Goal: Information Seeking & Learning: Learn about a topic

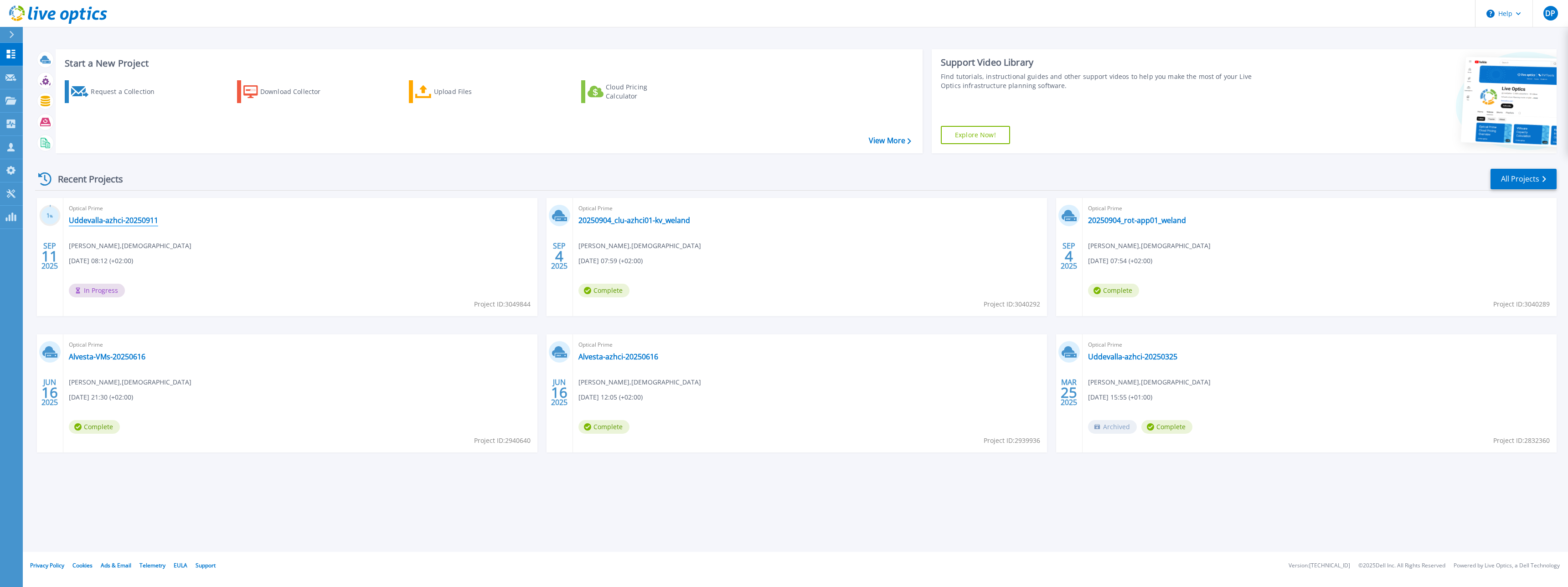
click at [108, 220] on link "Uddevalla-azhci-20250911" at bounding box center [113, 220] width 89 height 9
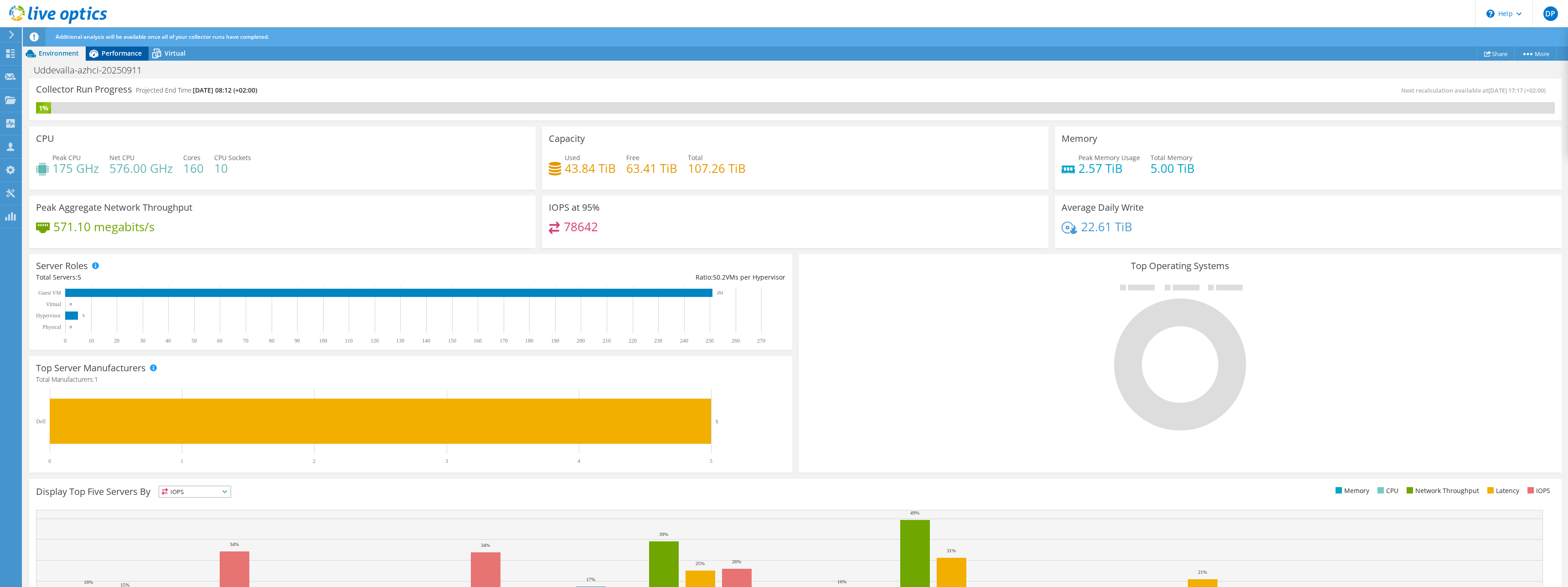
click at [119, 48] on div "Performance" at bounding box center [117, 54] width 63 height 15
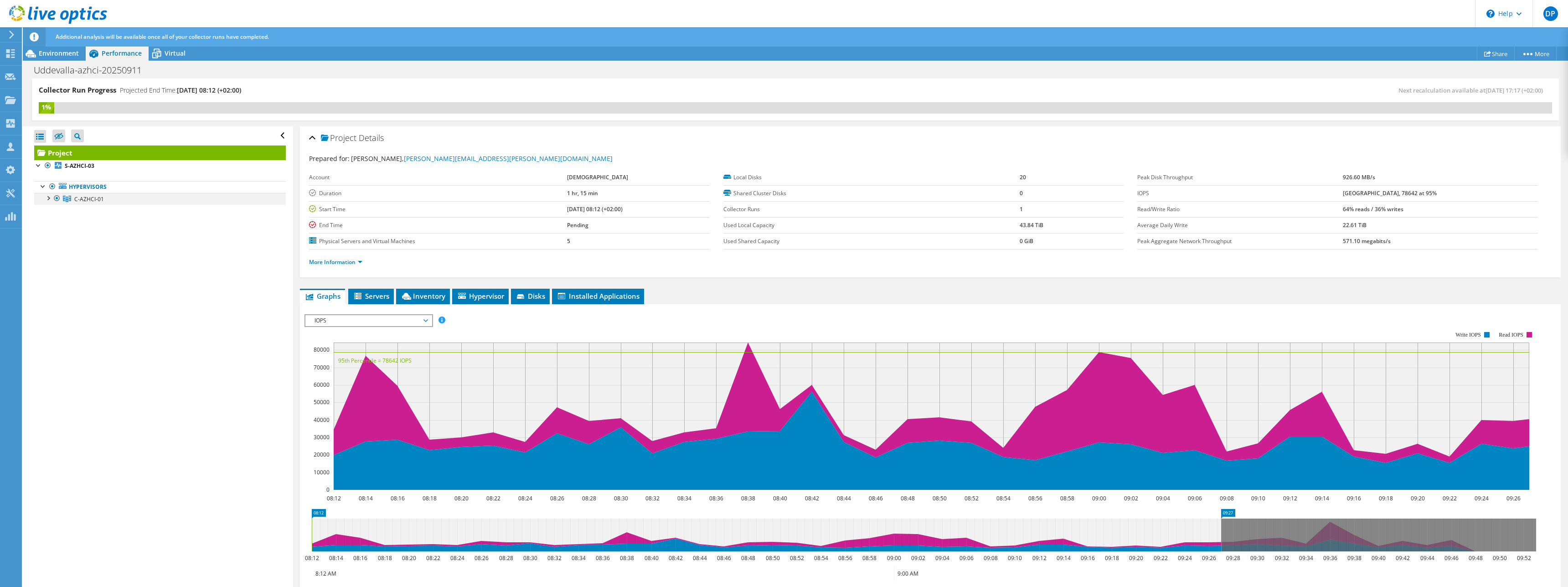
click at [47, 200] on div at bounding box center [47, 197] width 9 height 9
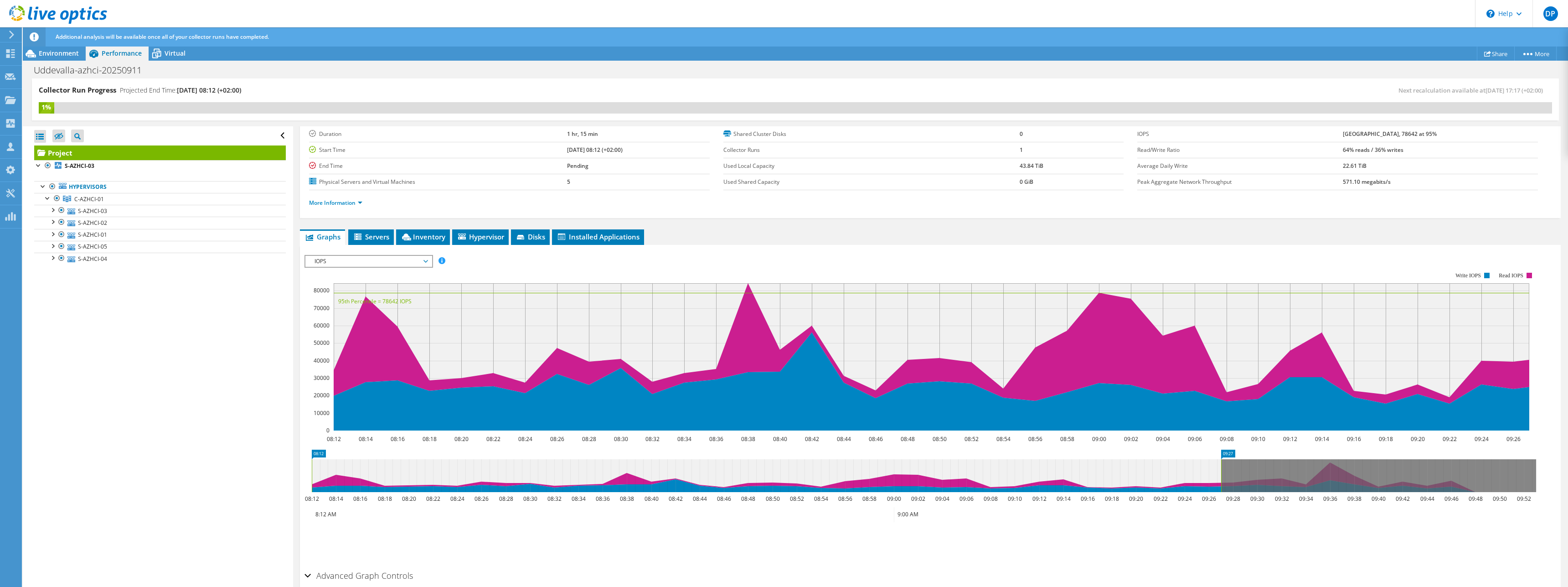
scroll to position [100, 0]
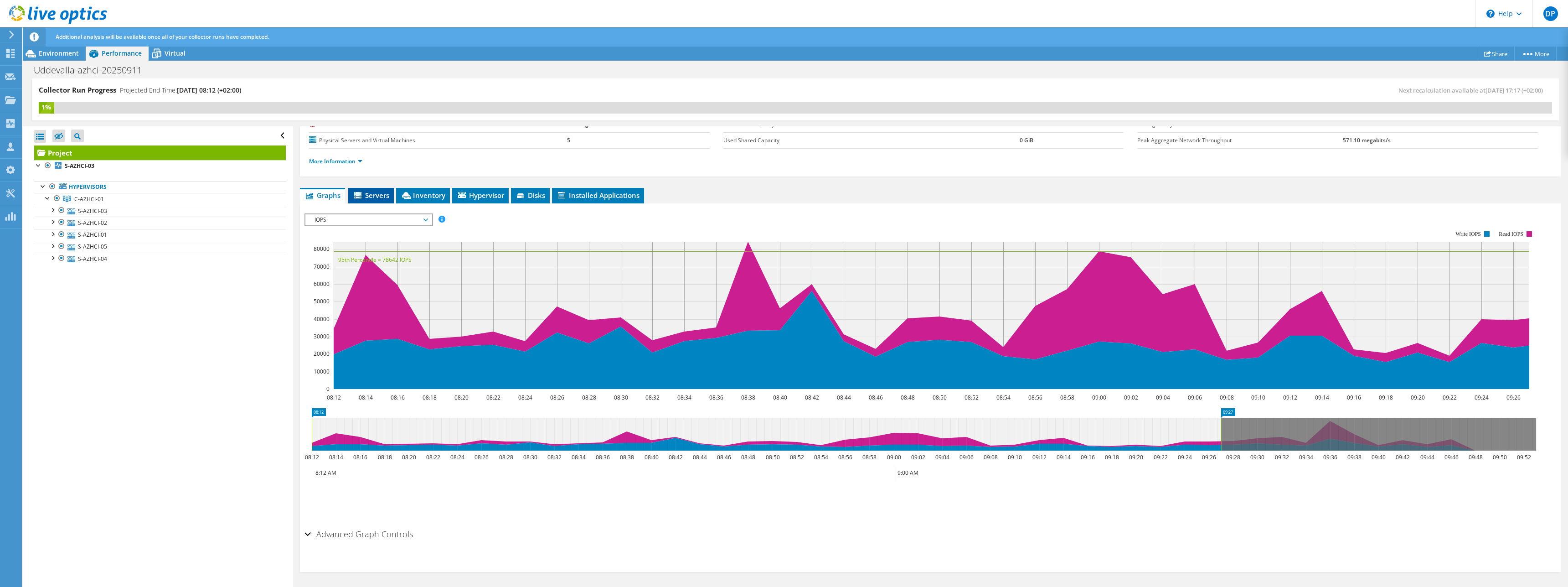
click at [369, 200] on li "Servers" at bounding box center [371, 195] width 46 height 15
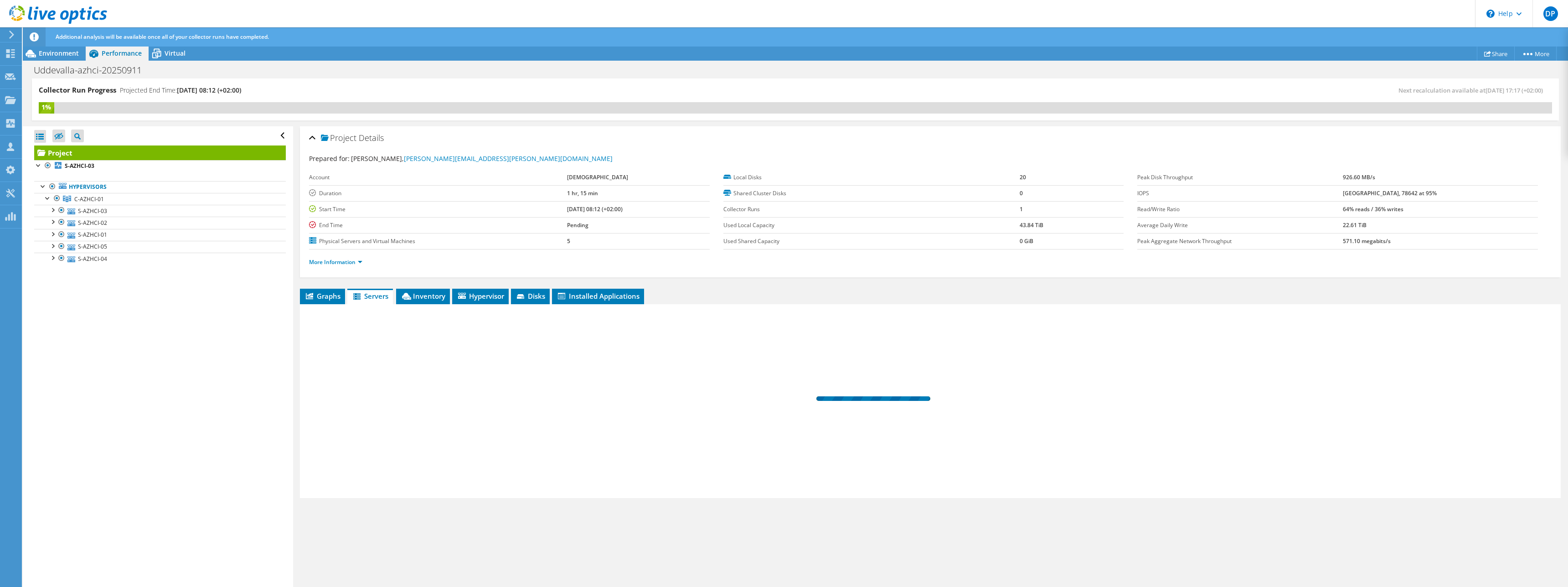
scroll to position [0, 0]
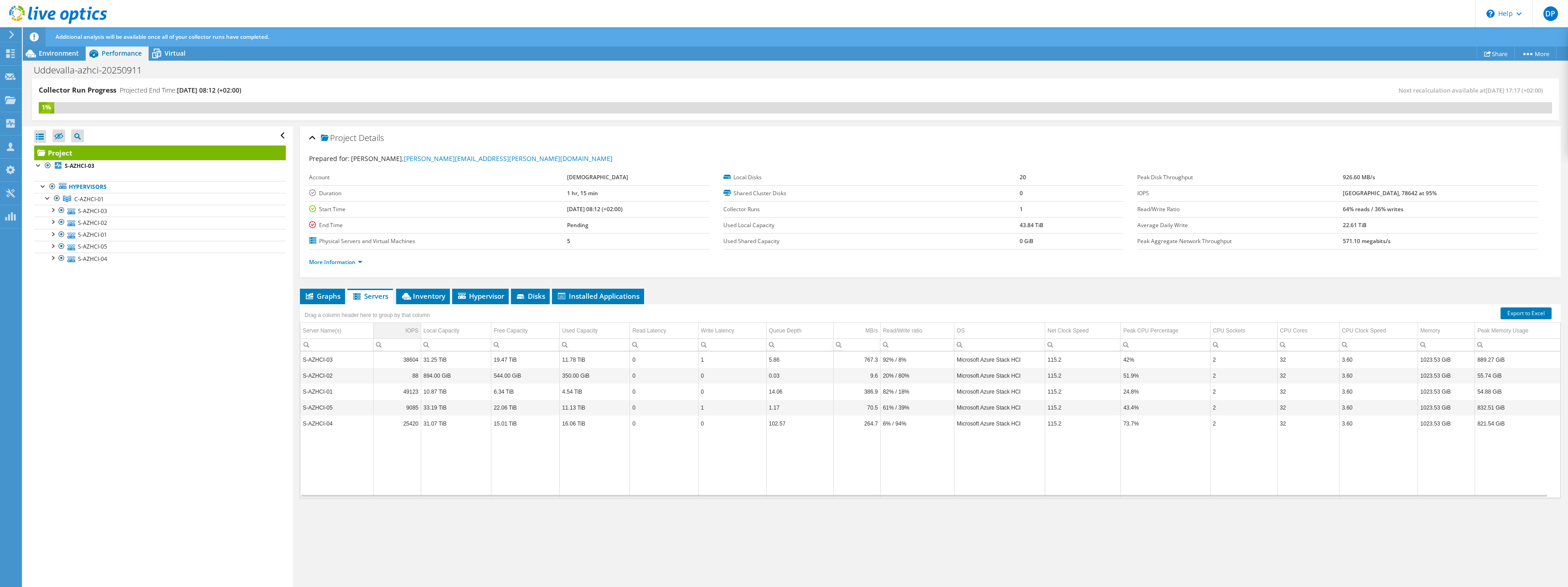
click at [399, 331] on td "IOPS" at bounding box center [397, 331] width 47 height 16
click at [334, 360] on td "S-AZHCI-01" at bounding box center [337, 359] width 73 height 16
click at [439, 359] on td "10.87 TiB" at bounding box center [456, 359] width 70 height 16
drag, startPoint x: 326, startPoint y: 296, endPoint x: 349, endPoint y: 297, distance: 23.0
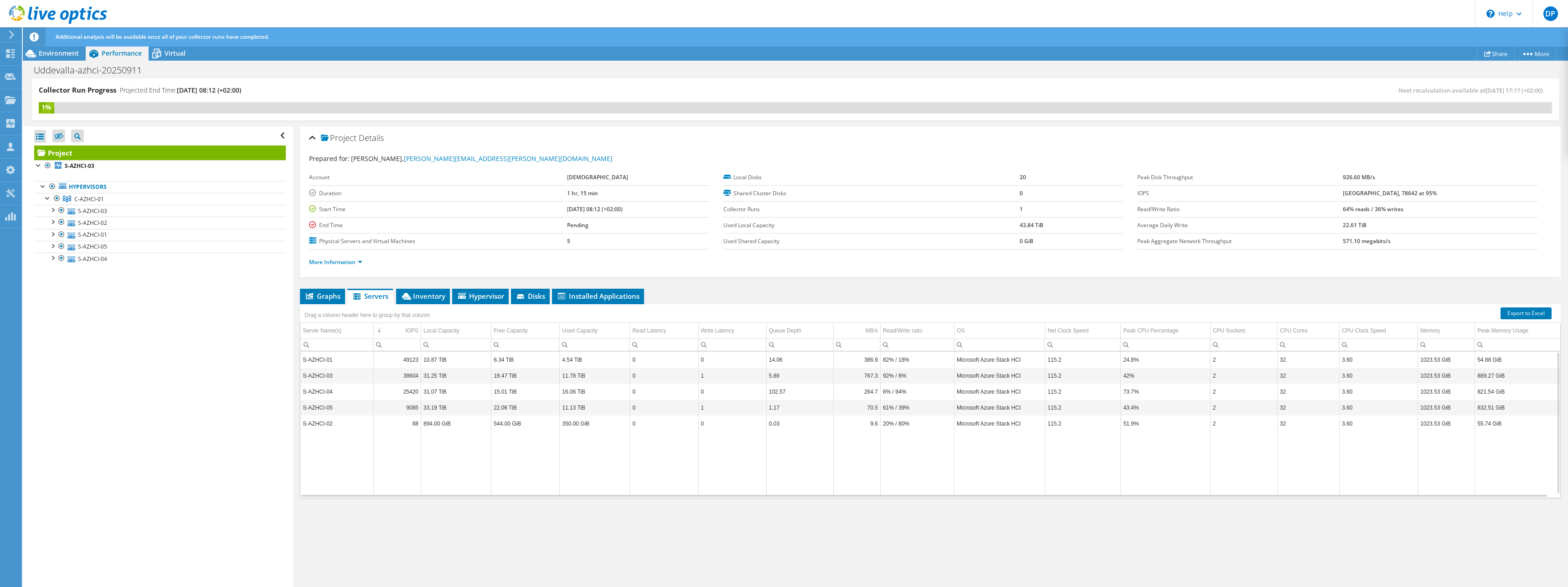
click at [326, 296] on span "Graphs" at bounding box center [322, 296] width 36 height 9
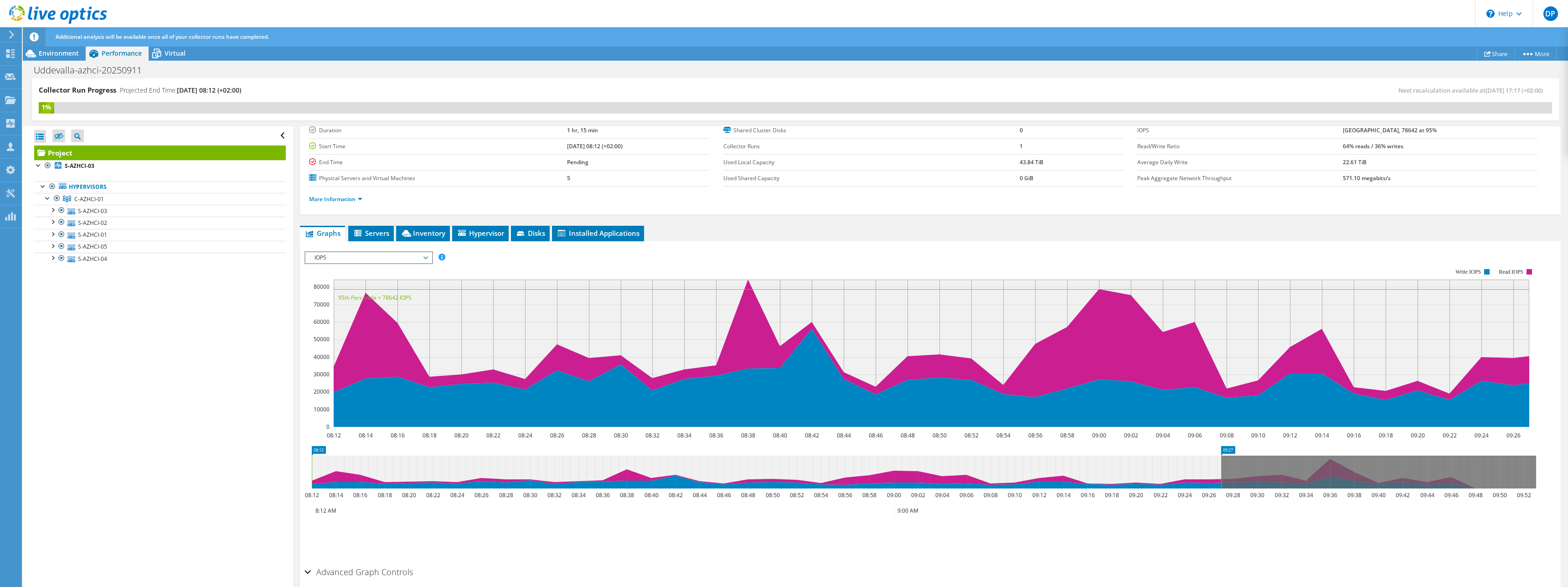
scroll to position [100, 0]
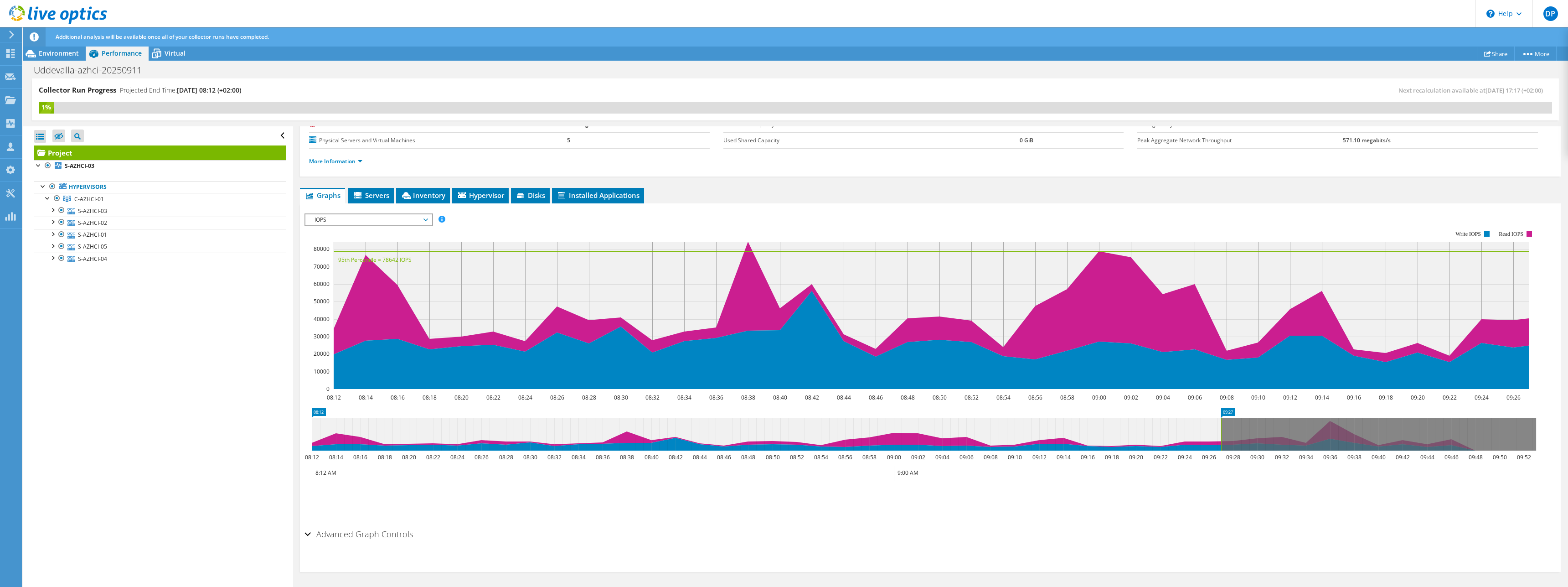
click at [901, 494] on ul "Save Zoom" at bounding box center [928, 499] width 1247 height 26
click at [382, 201] on li "Servers" at bounding box center [371, 195] width 46 height 15
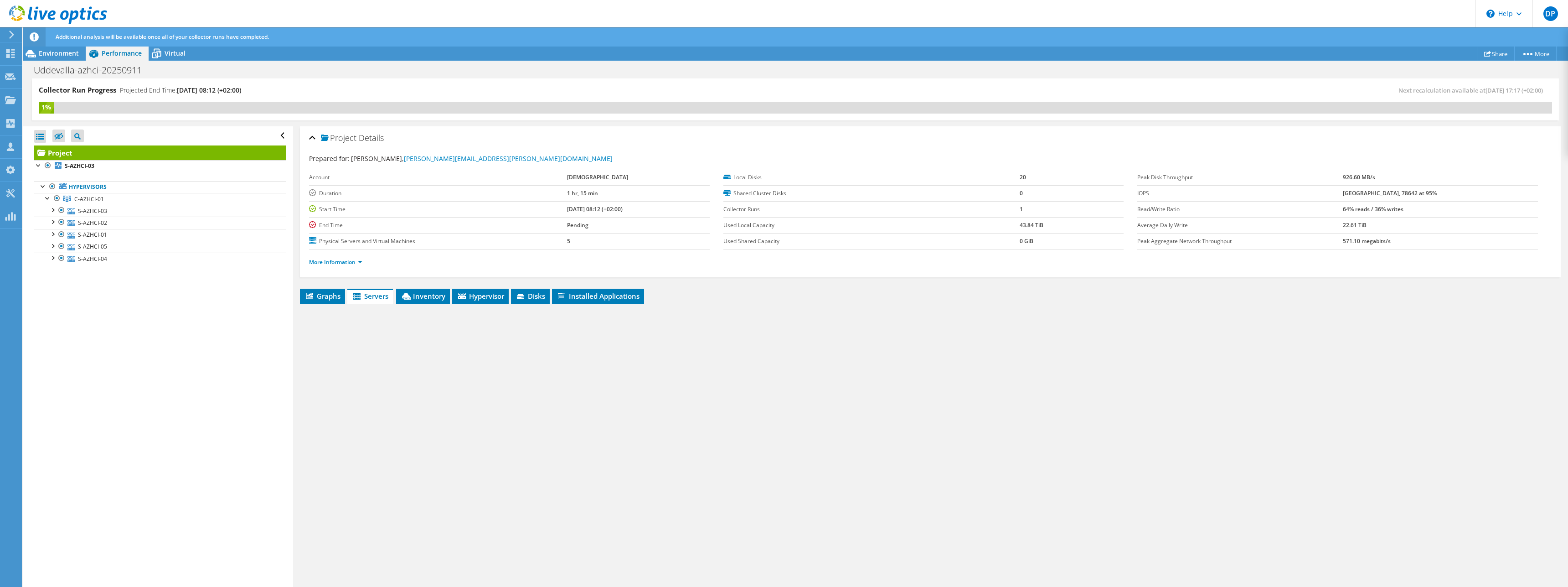
scroll to position [0, 0]
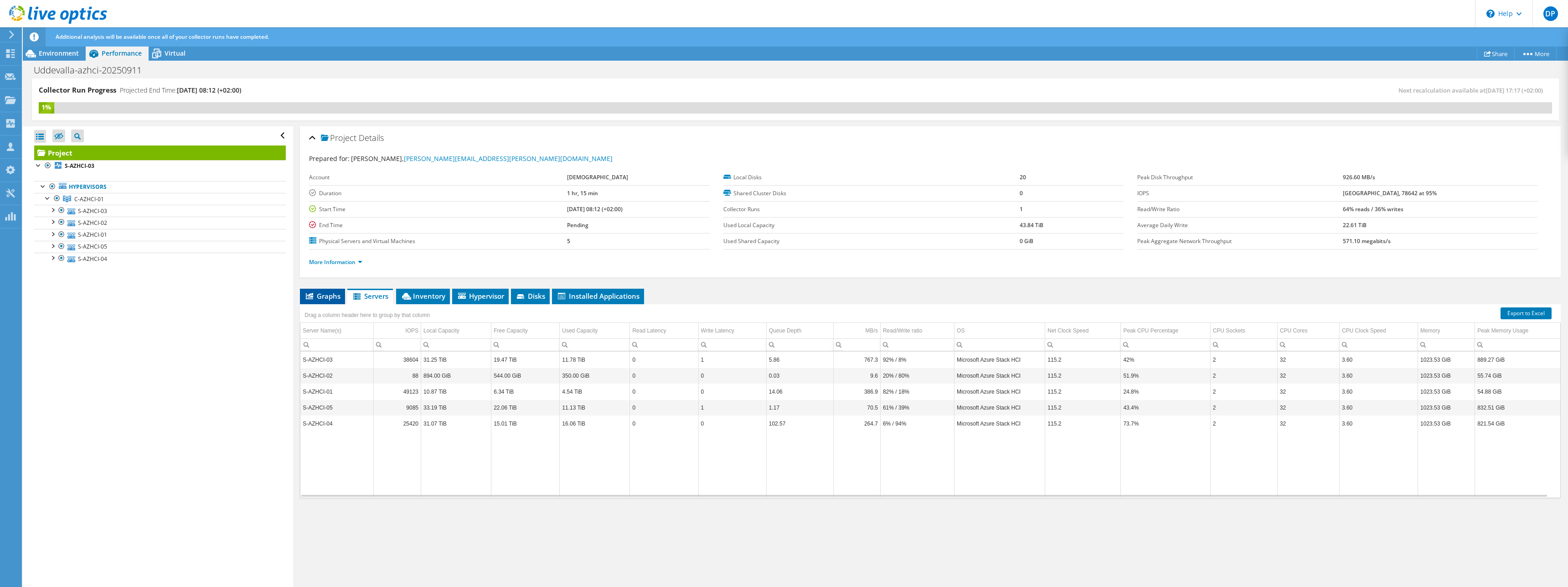
click at [323, 294] on span "Graphs" at bounding box center [322, 296] width 36 height 9
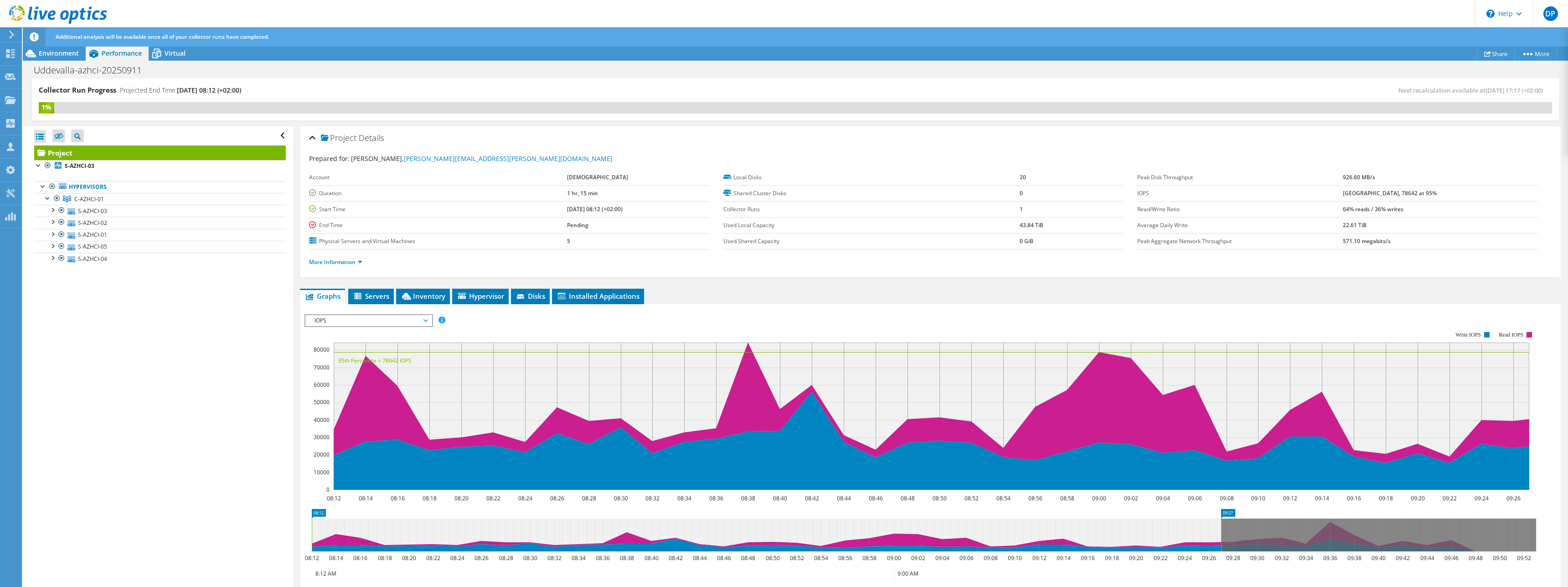
click at [112, 332] on div "Open All Close All Hide Excluded Nodes Project Tree Filter" at bounding box center [157, 357] width 270 height 462
